Goal: Find specific page/section: Find specific page/section

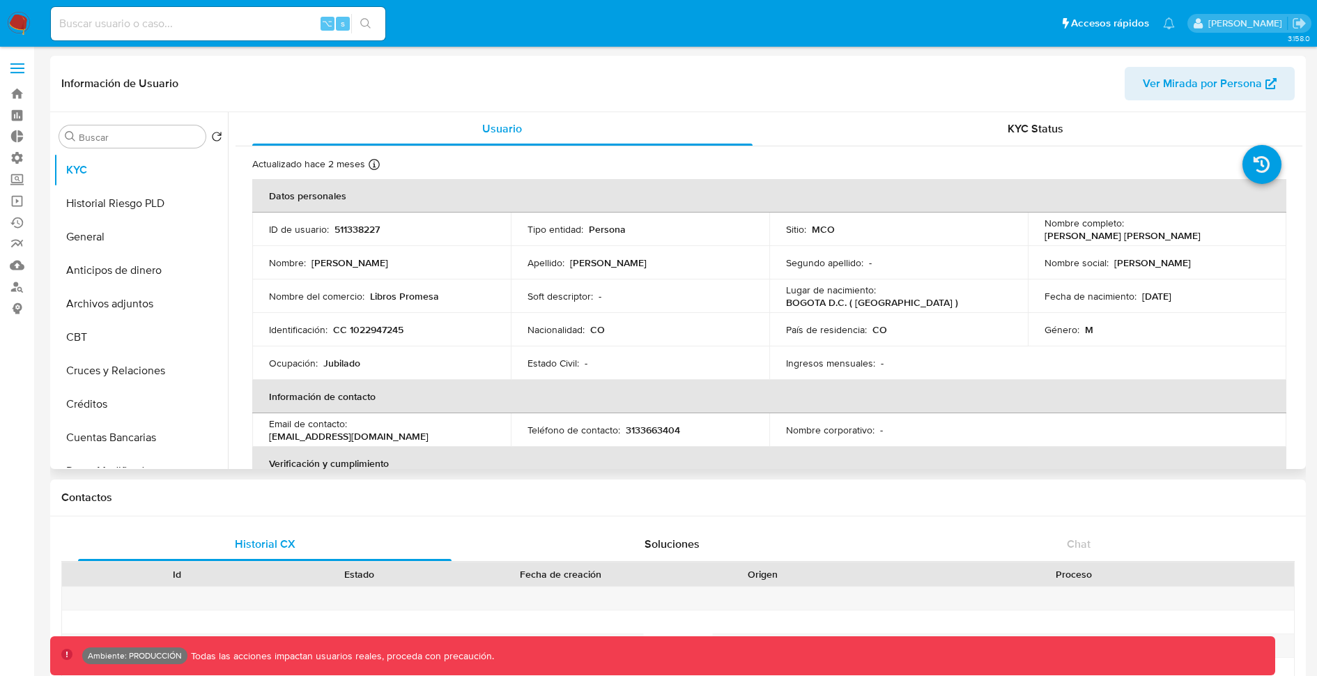
select select "10"
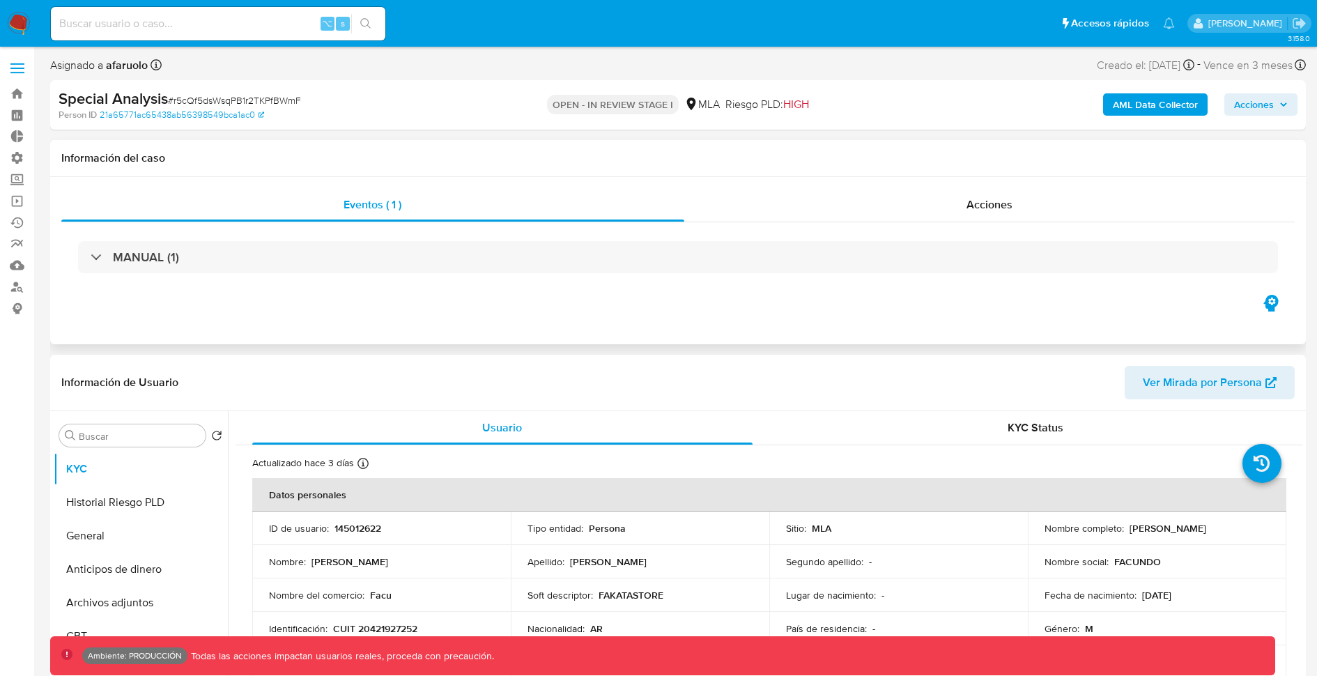
select select "10"
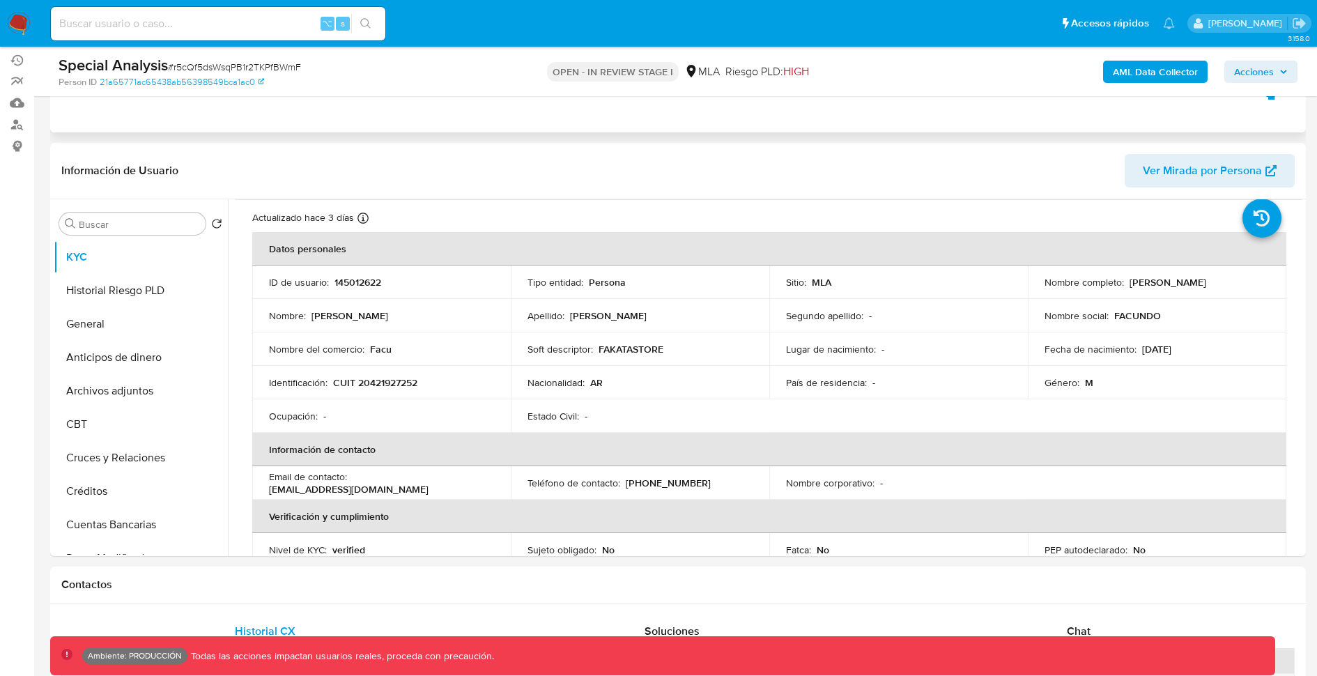
scroll to position [164, 0]
click at [370, 279] on p "145012622" at bounding box center [357, 281] width 47 height 13
copy p "145012622"
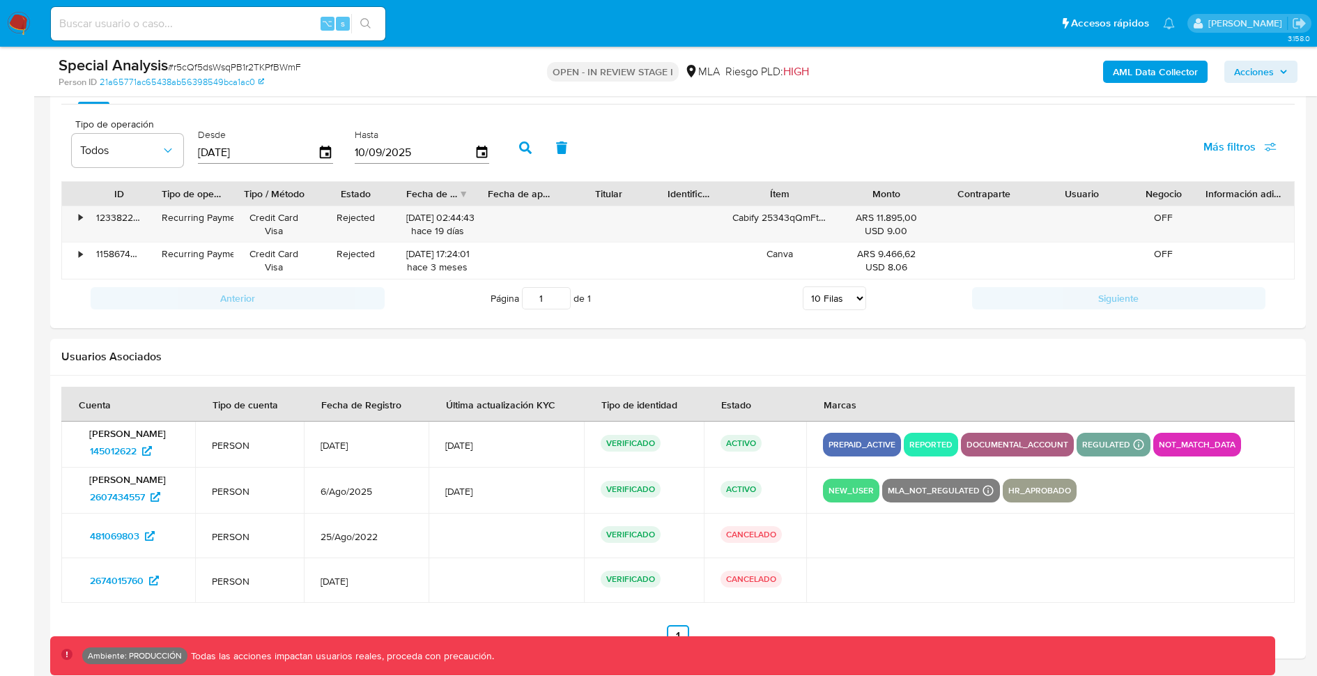
scroll to position [1554, 0]
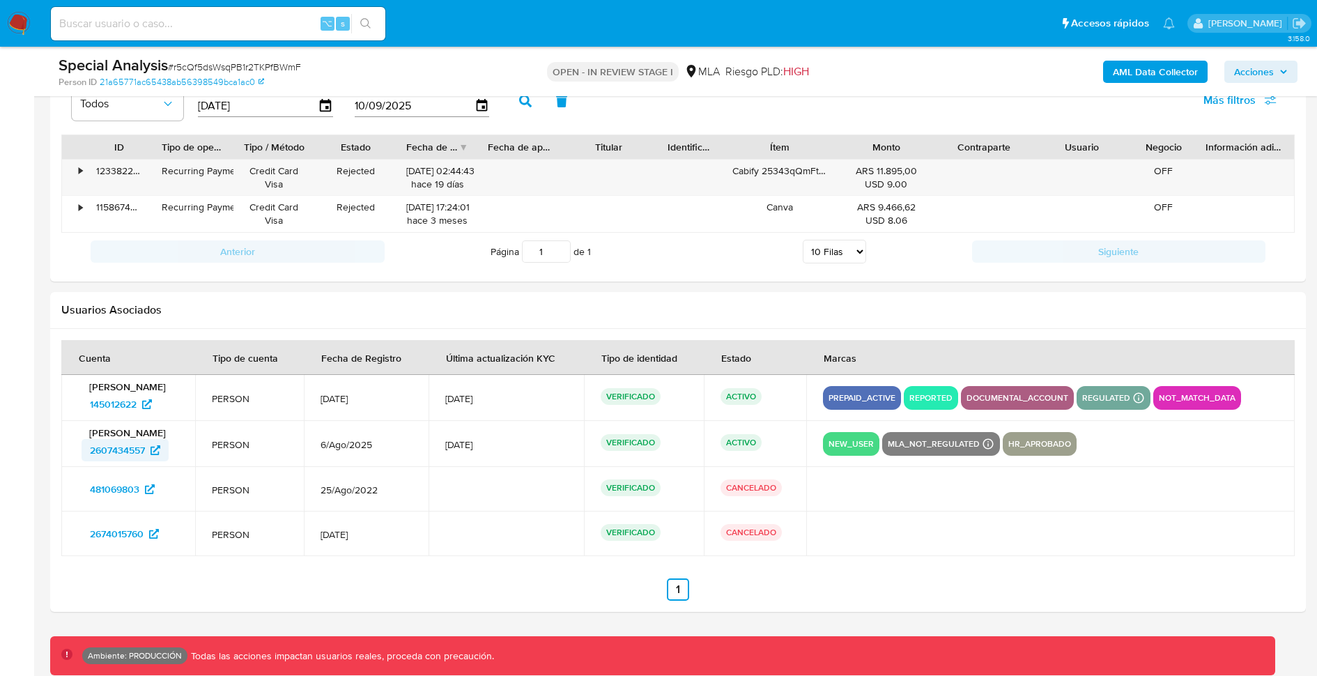
click at [115, 447] on span "2607434557" at bounding box center [117, 450] width 55 height 22
click at [119, 480] on span "481069803" at bounding box center [114, 489] width 49 height 22
click at [123, 399] on span "145012622" at bounding box center [113, 404] width 47 height 22
click at [132, 401] on span "145012622" at bounding box center [113, 404] width 47 height 22
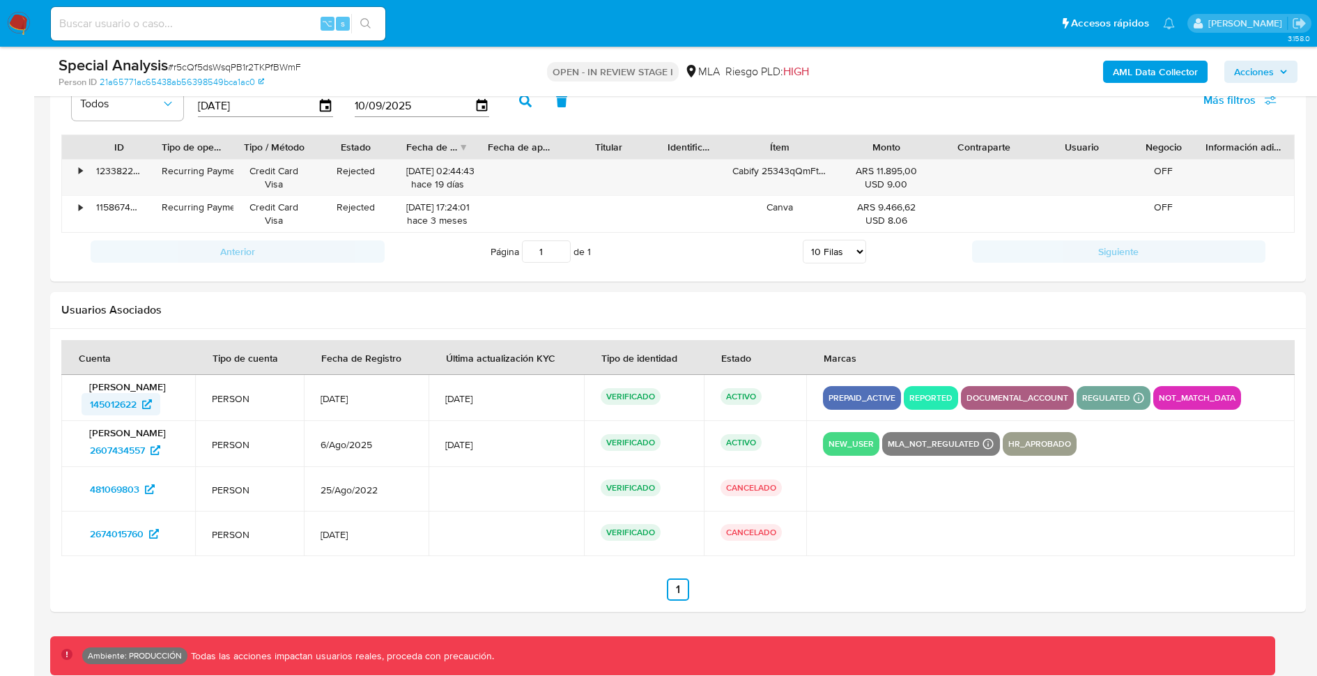
click at [120, 401] on span "145012622" at bounding box center [113, 404] width 47 height 22
drag, startPoint x: 121, startPoint y: 401, endPoint x: 732, endPoint y: 15, distance: 722.8
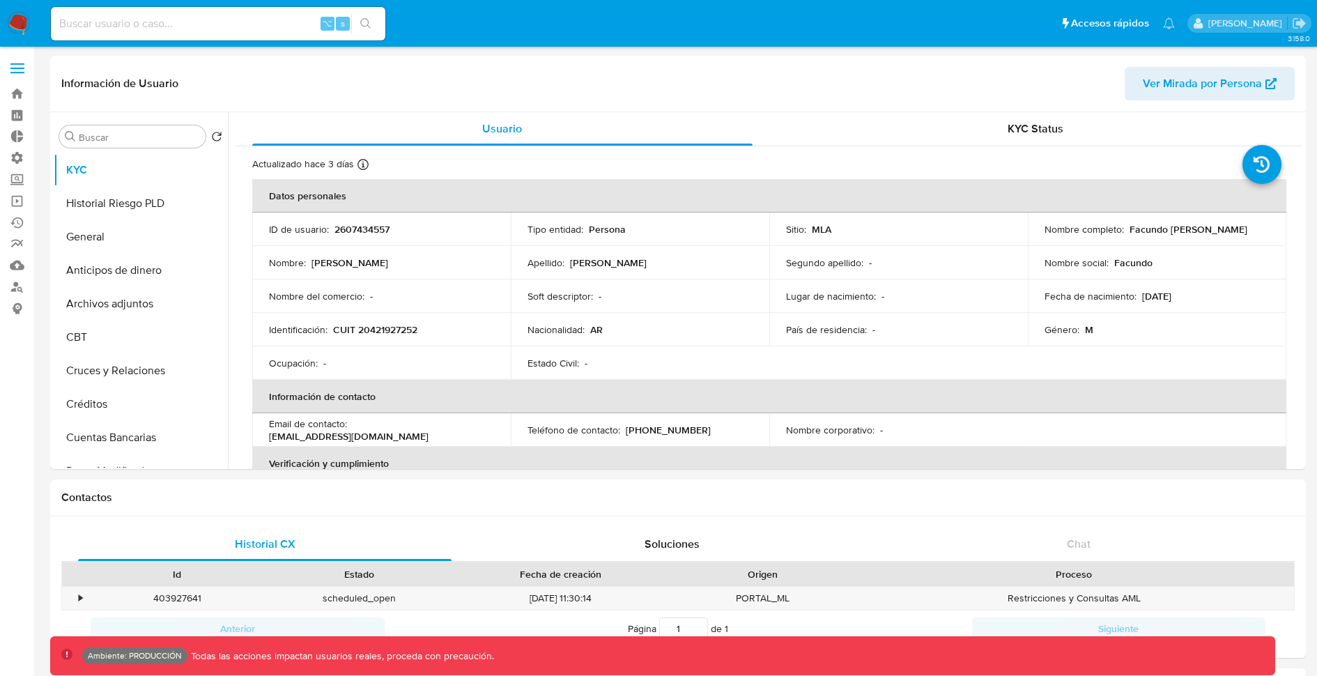
select select "10"
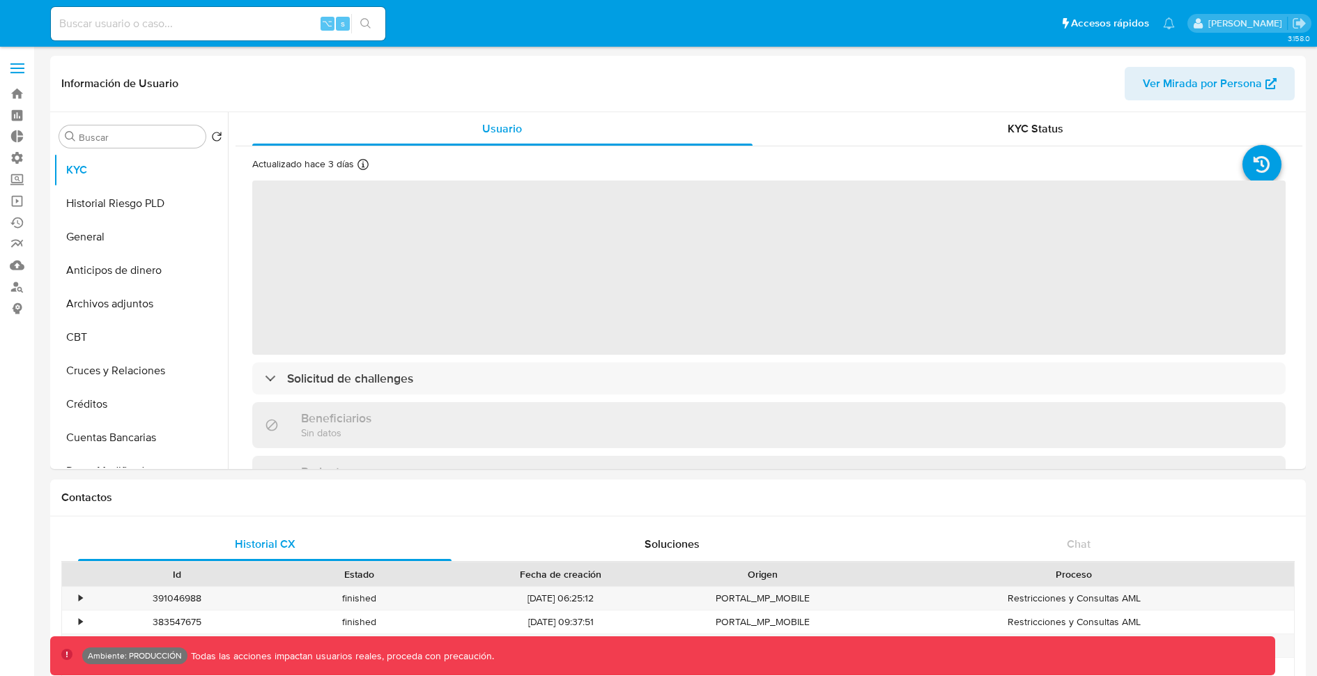
select select "10"
